Goal: Information Seeking & Learning: Check status

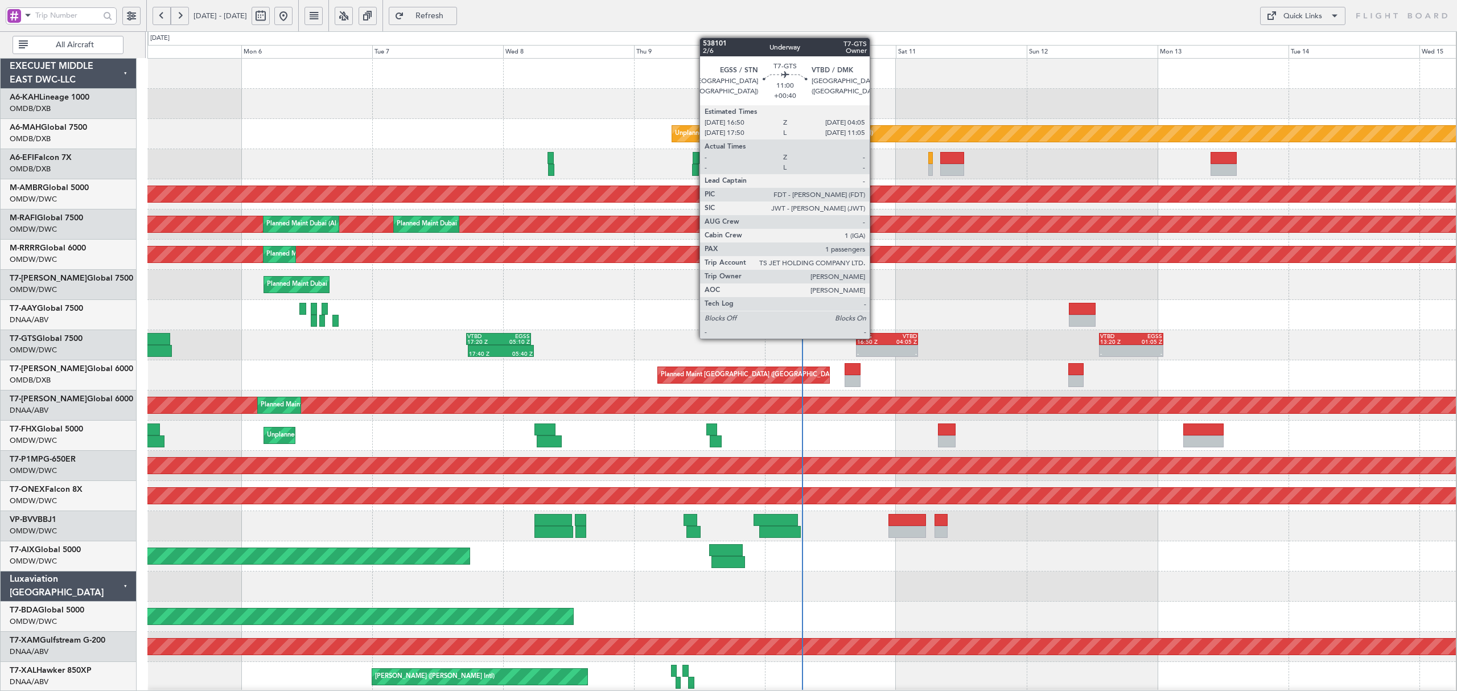
click at [875, 339] on div "16:50 Z" at bounding box center [872, 342] width 30 height 6
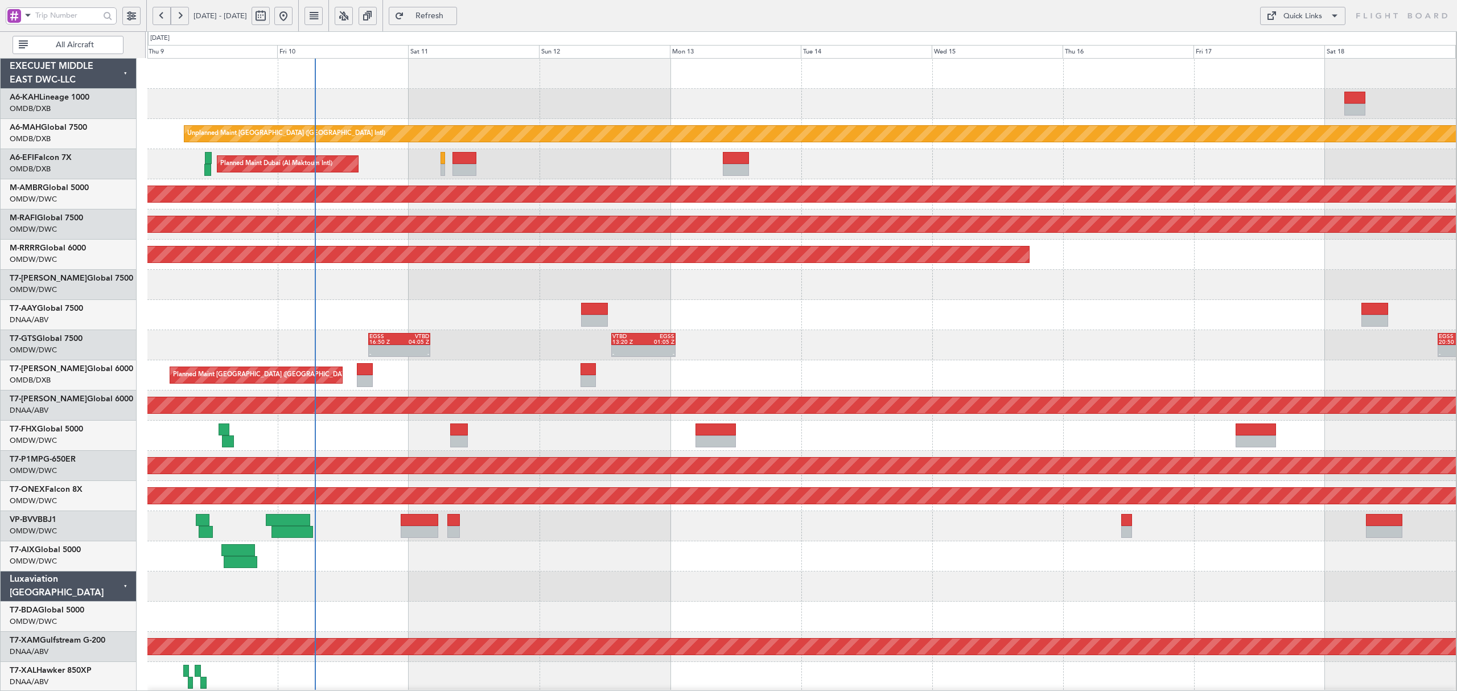
click at [495, 374] on div "Planned Maint [GEOGRAPHIC_DATA] ([GEOGRAPHIC_DATA] Intl) Planned Maint [GEOGRAP…" at bounding box center [801, 375] width 1308 height 30
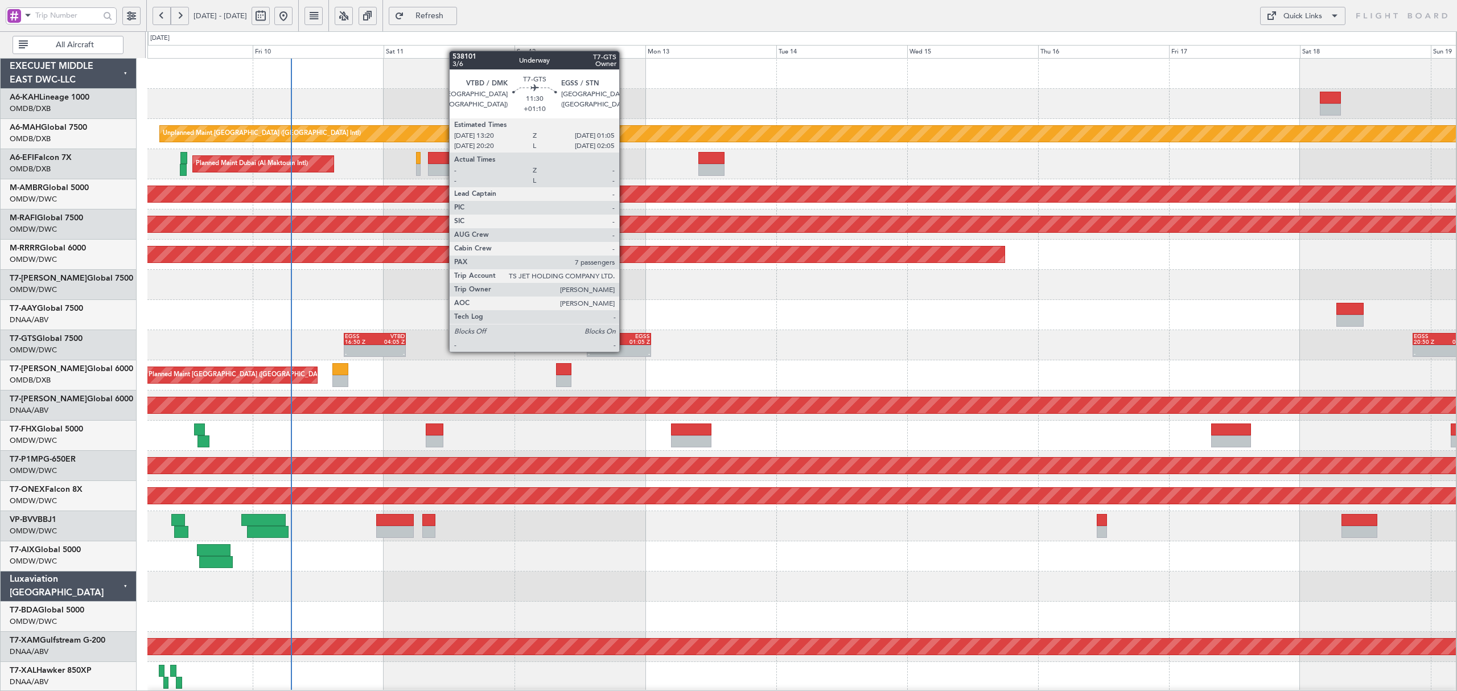
click at [624, 351] on div "-" at bounding box center [634, 354] width 31 height 6
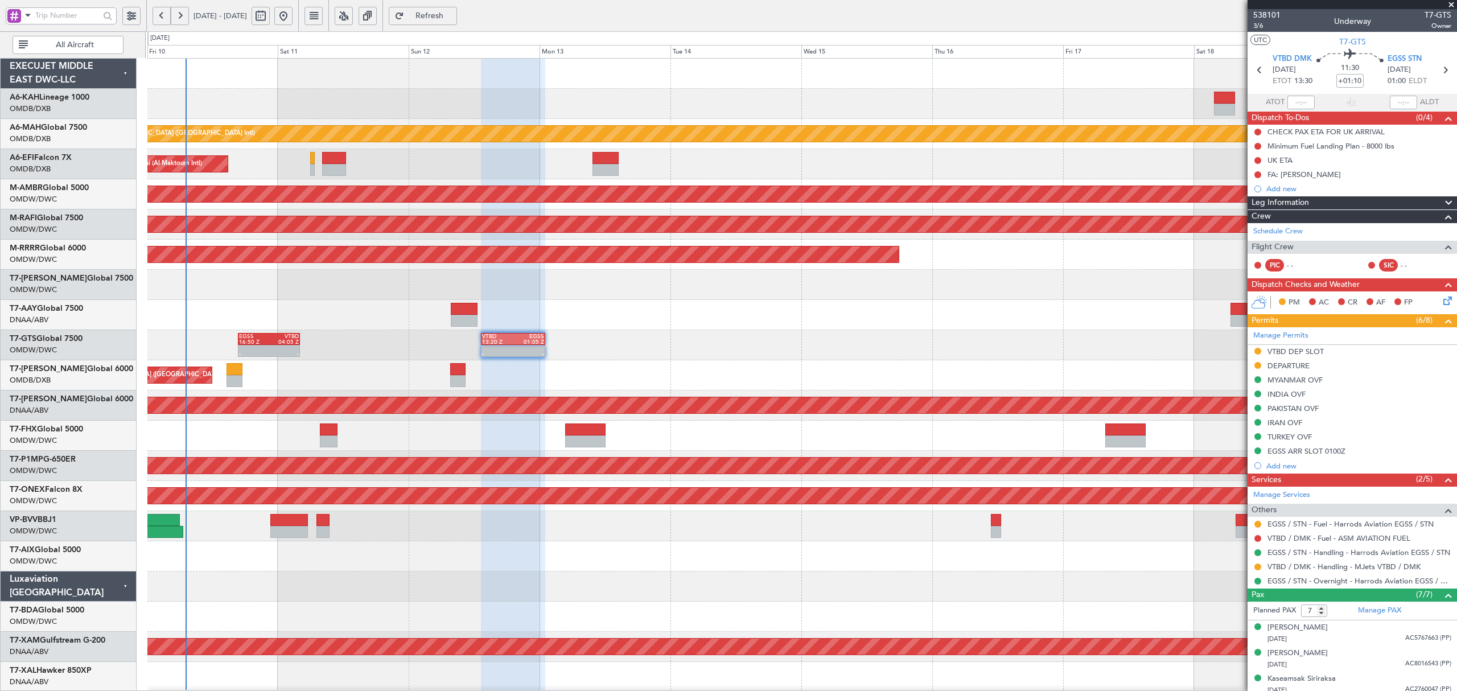
click at [222, 387] on div "Unplanned Maint [GEOGRAPHIC_DATA] ([GEOGRAPHIC_DATA] Intl) Planned Maint [GEOGR…" at bounding box center [801, 617] width 1308 height 1116
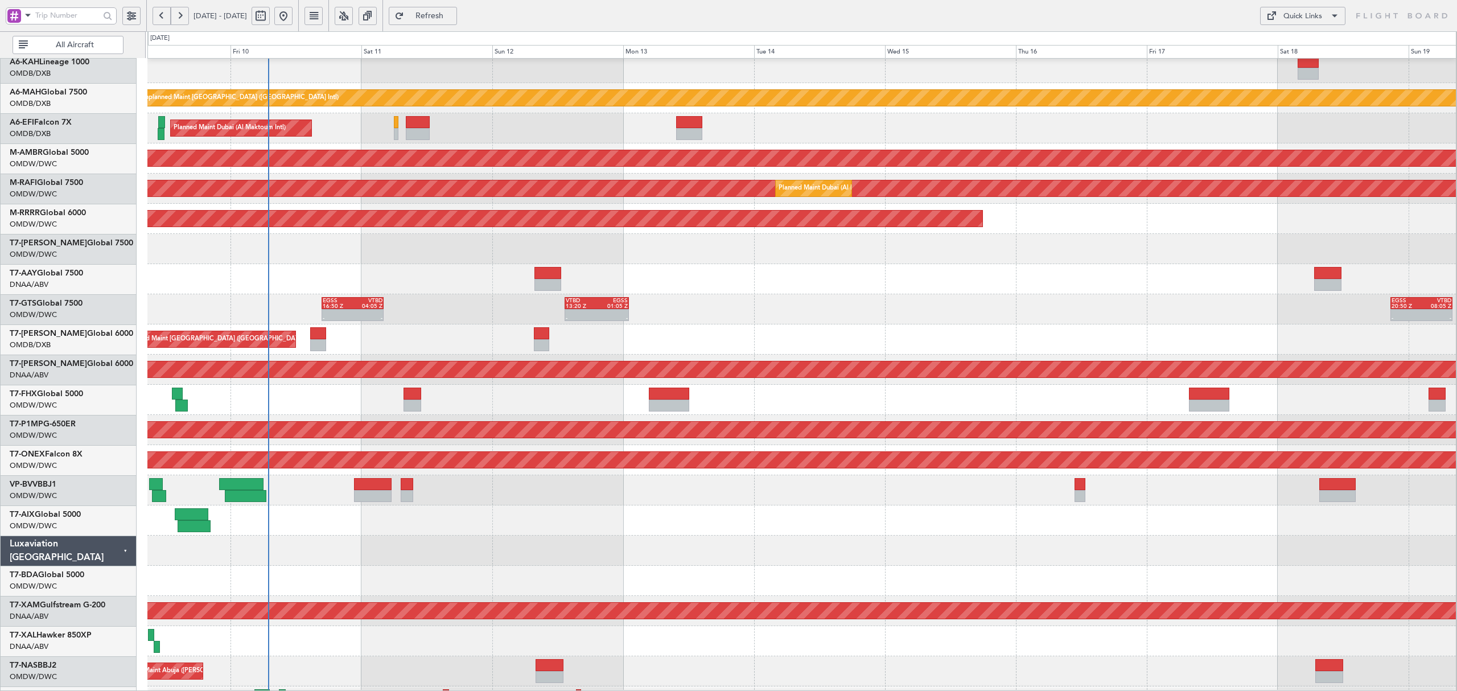
click at [341, 270] on div at bounding box center [801, 279] width 1308 height 30
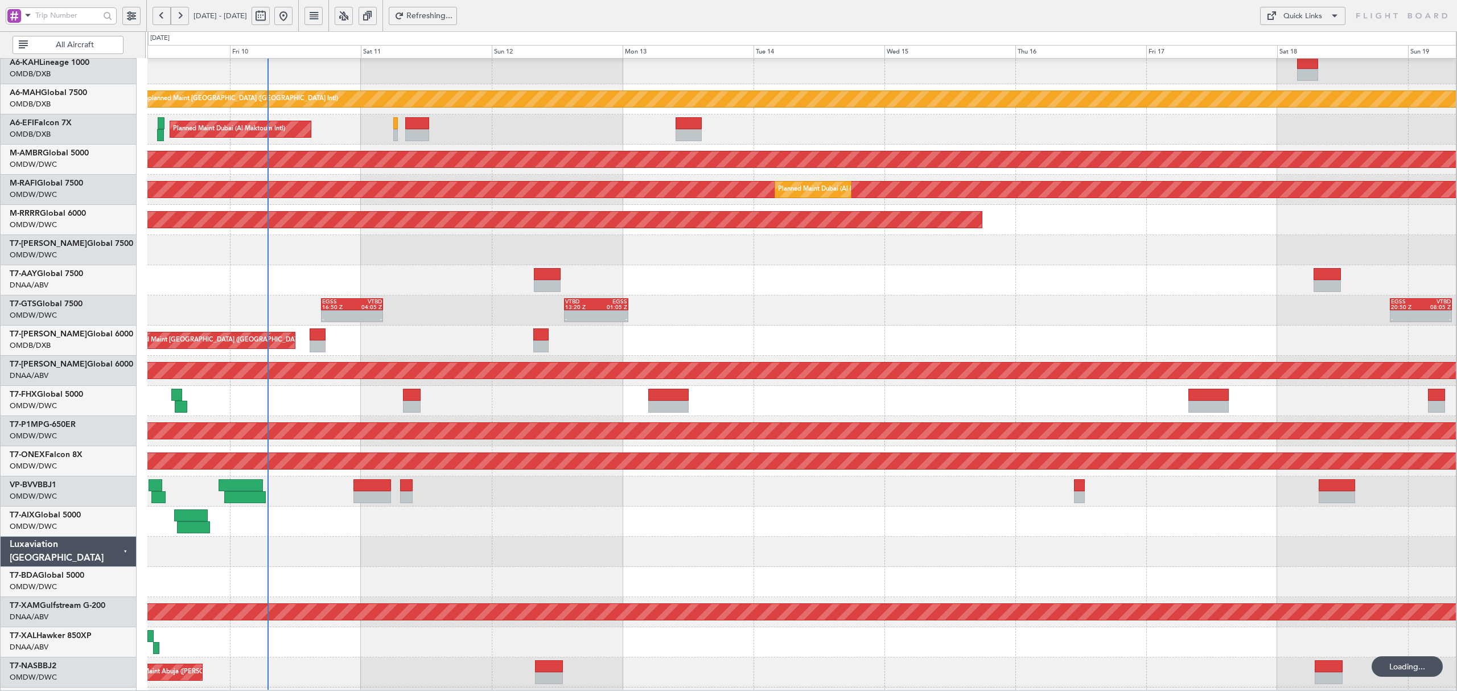
click at [47, 43] on span "All Aircraft" at bounding box center [74, 45] width 89 height 8
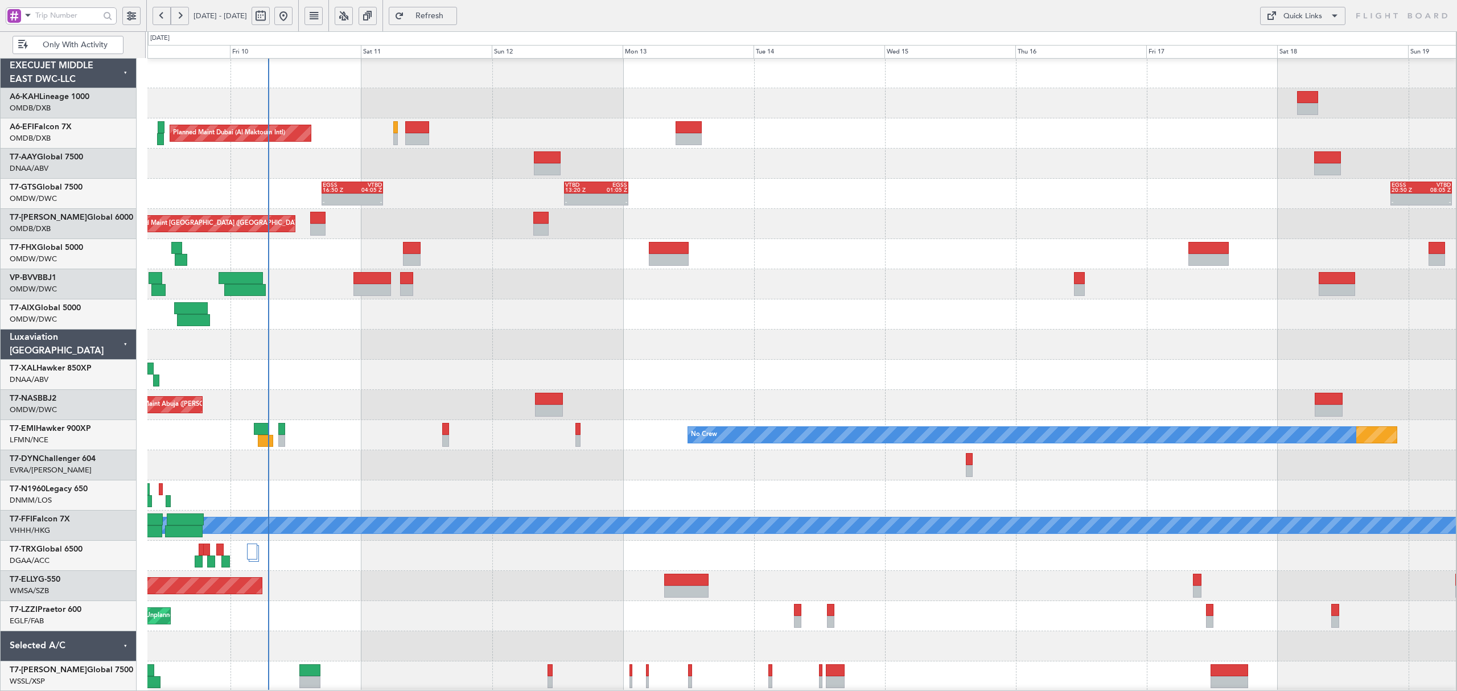
scroll to position [0, 0]
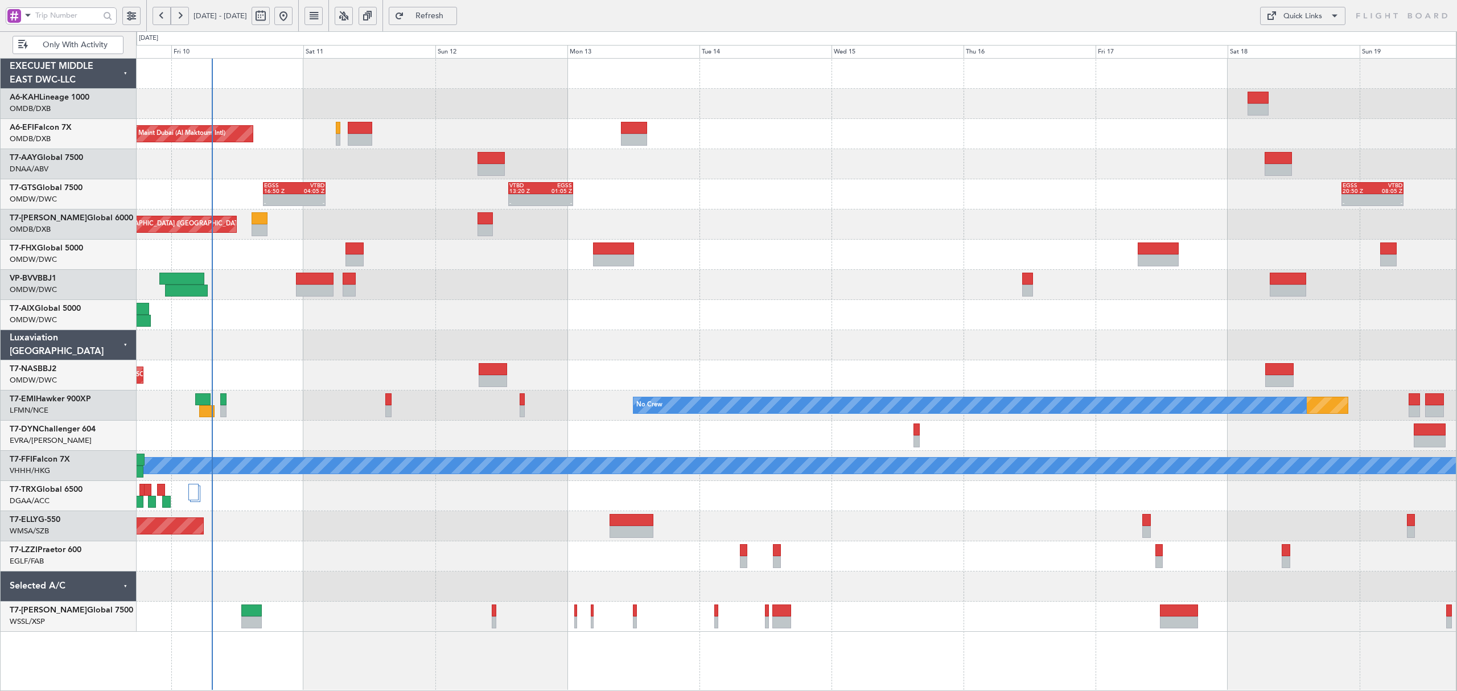
click at [81, 48] on span "Only With Activity" at bounding box center [74, 45] width 89 height 8
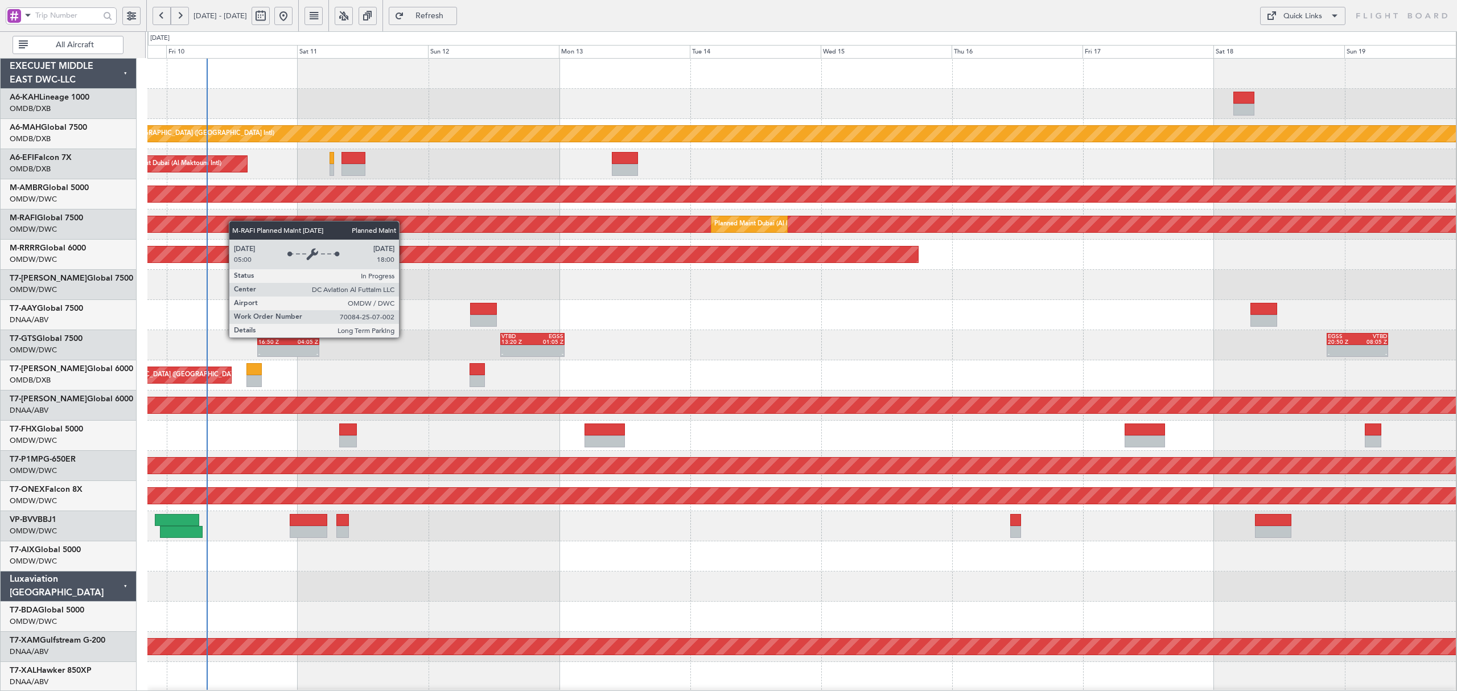
click at [221, 223] on div "Unplanned Maint [GEOGRAPHIC_DATA] ([GEOGRAPHIC_DATA] Intl) Planned Maint [GEOGR…" at bounding box center [801, 617] width 1308 height 1116
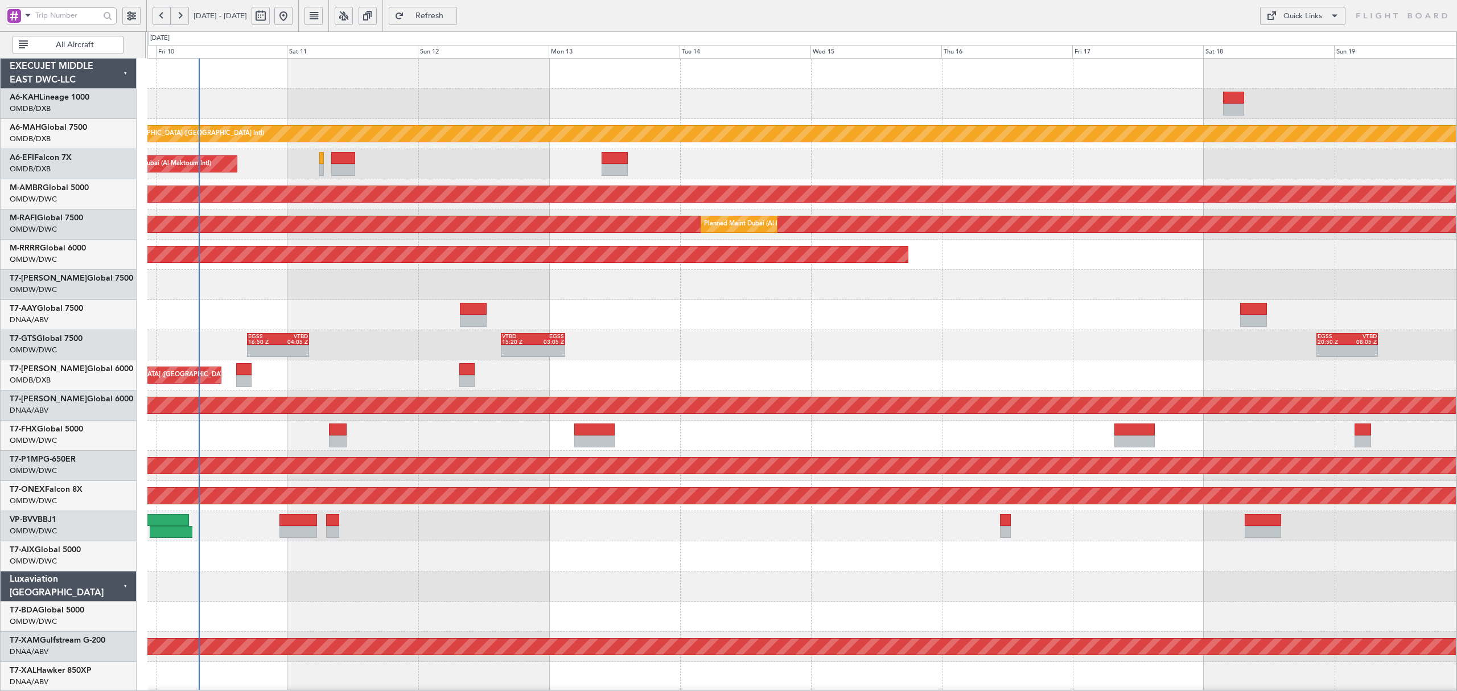
click at [23, 19] on span at bounding box center [28, 15] width 14 height 14
click at [37, 73] on span "A/C (Reg. or Type)" at bounding box center [58, 76] width 63 height 11
click at [53, 18] on input "text" at bounding box center [67, 15] width 64 height 17
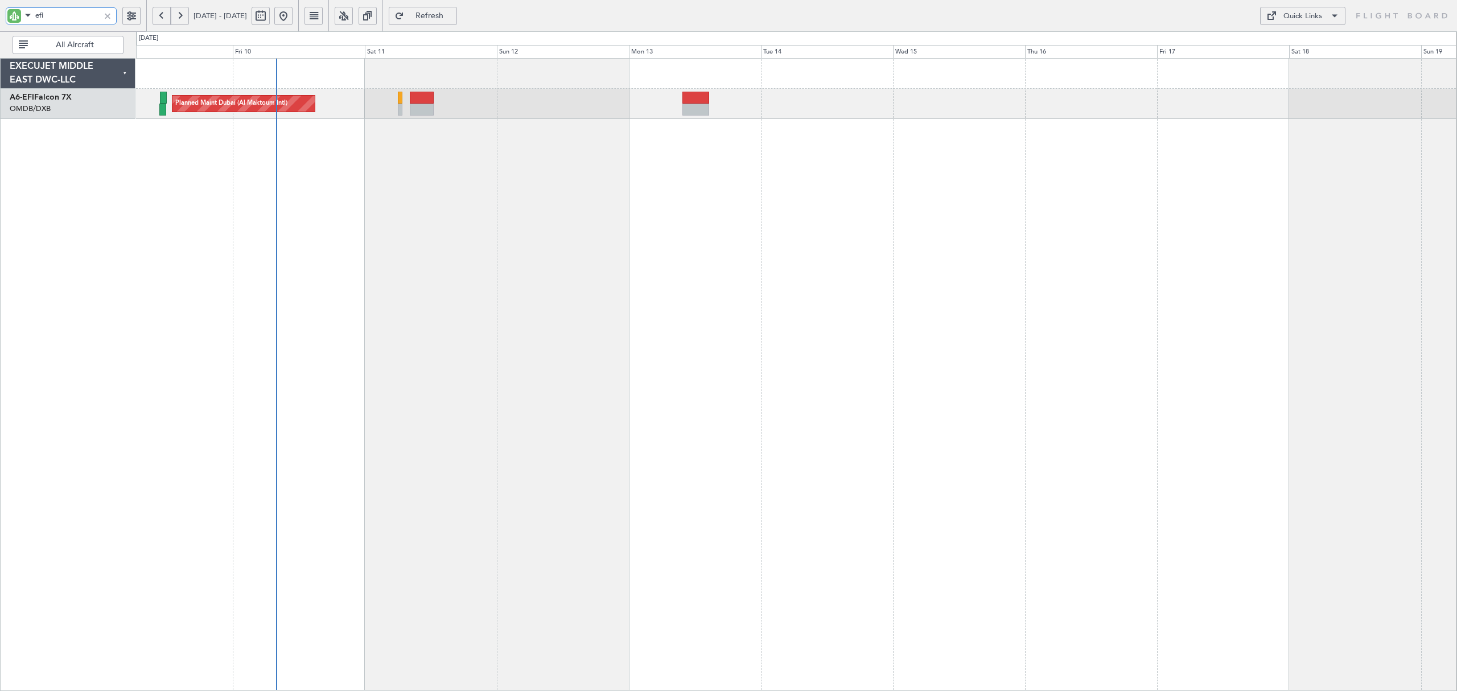
click at [781, 199] on div "Planned Maint Dubai (Al Maktoum Intl)" at bounding box center [796, 374] width 1320 height 633
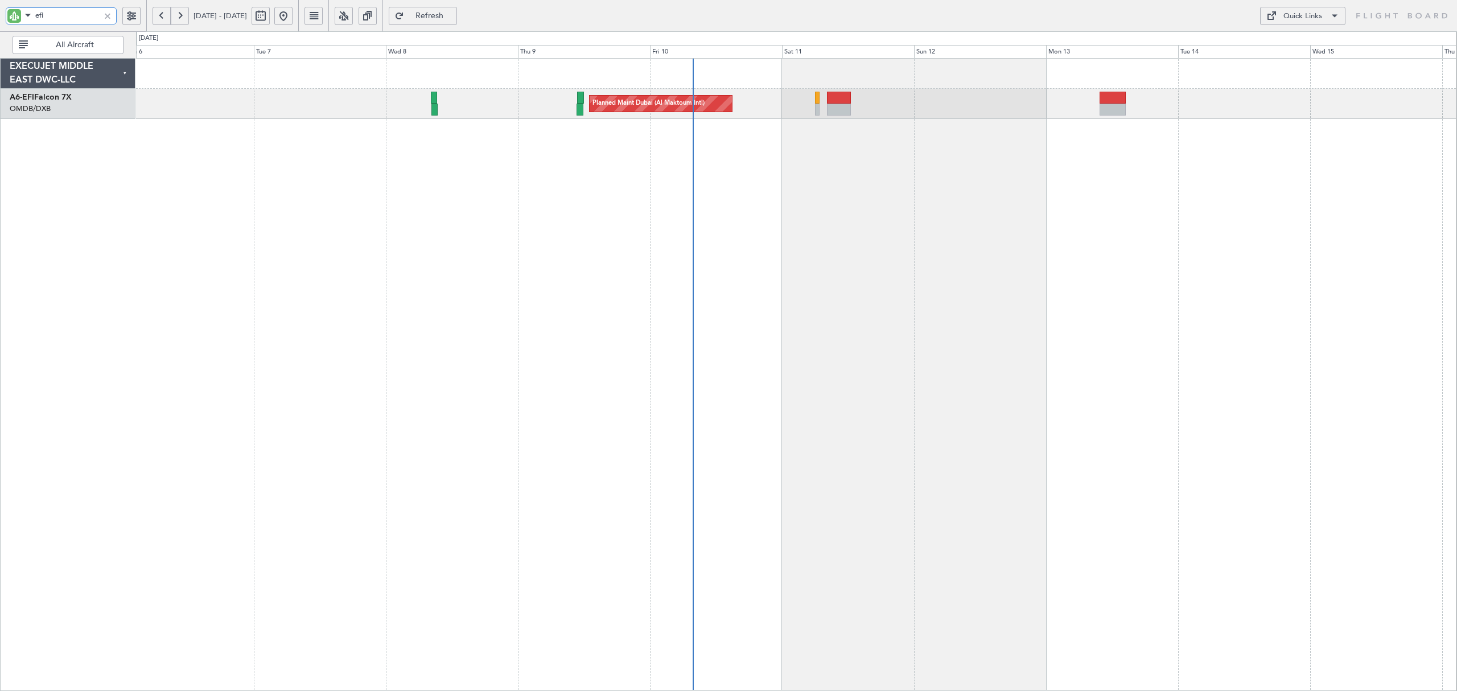
type input "efi"
click at [164, 19] on button at bounding box center [162, 16] width 18 height 18
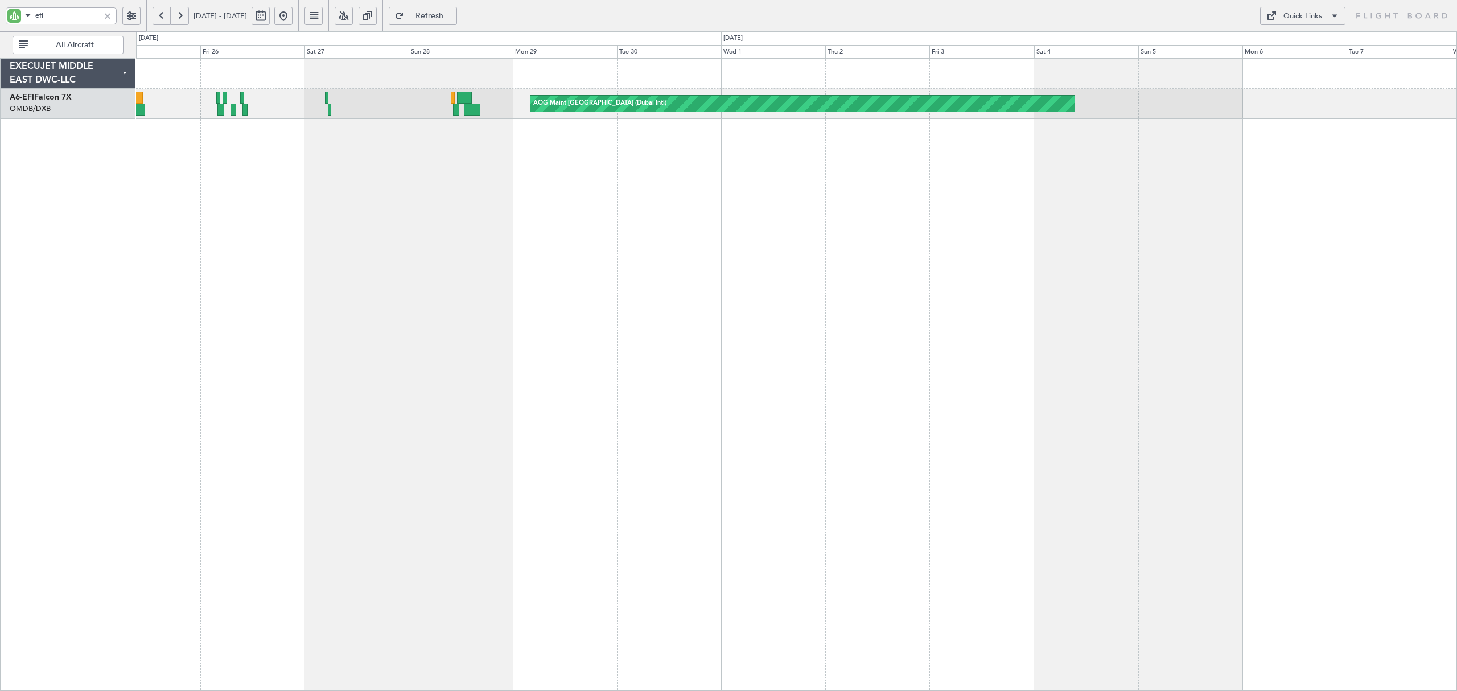
click at [160, 16] on button at bounding box center [162, 16] width 18 height 18
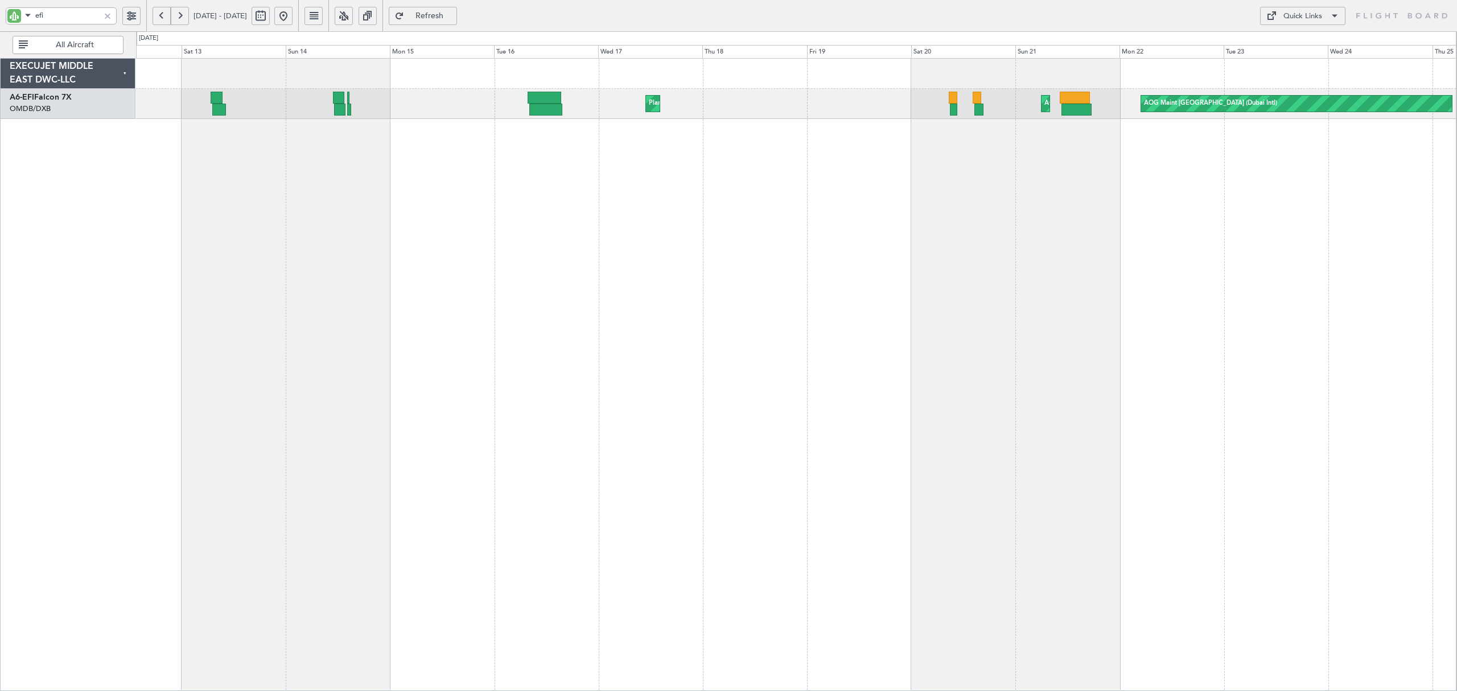
click at [317, 150] on div "Planned Maint London (Luton) AOG Maint AOG Maint Dubai (Dubai Intl) Planned Mai…" at bounding box center [796, 374] width 1320 height 633
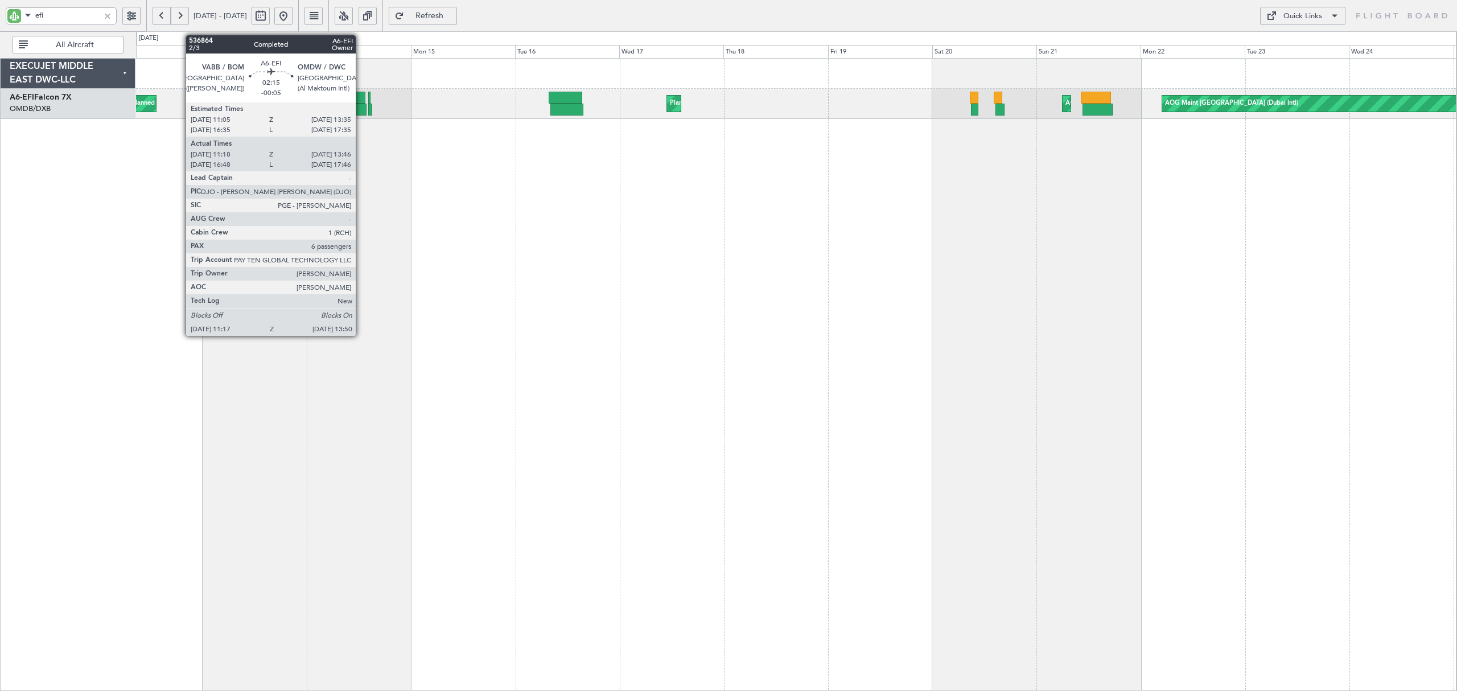
click at [361, 109] on div at bounding box center [360, 110] width 11 height 12
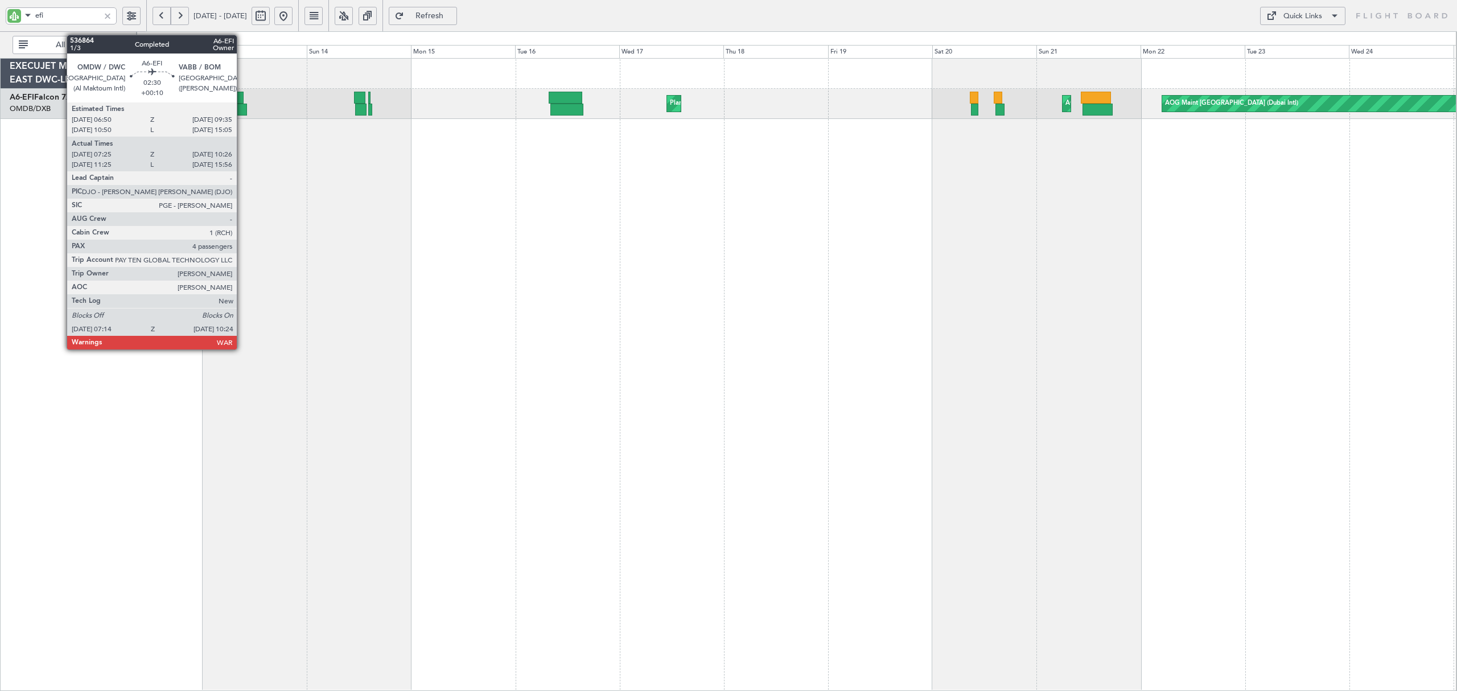
click at [242, 106] on div at bounding box center [240, 110] width 14 height 12
